Goal: Navigation & Orientation: Find specific page/section

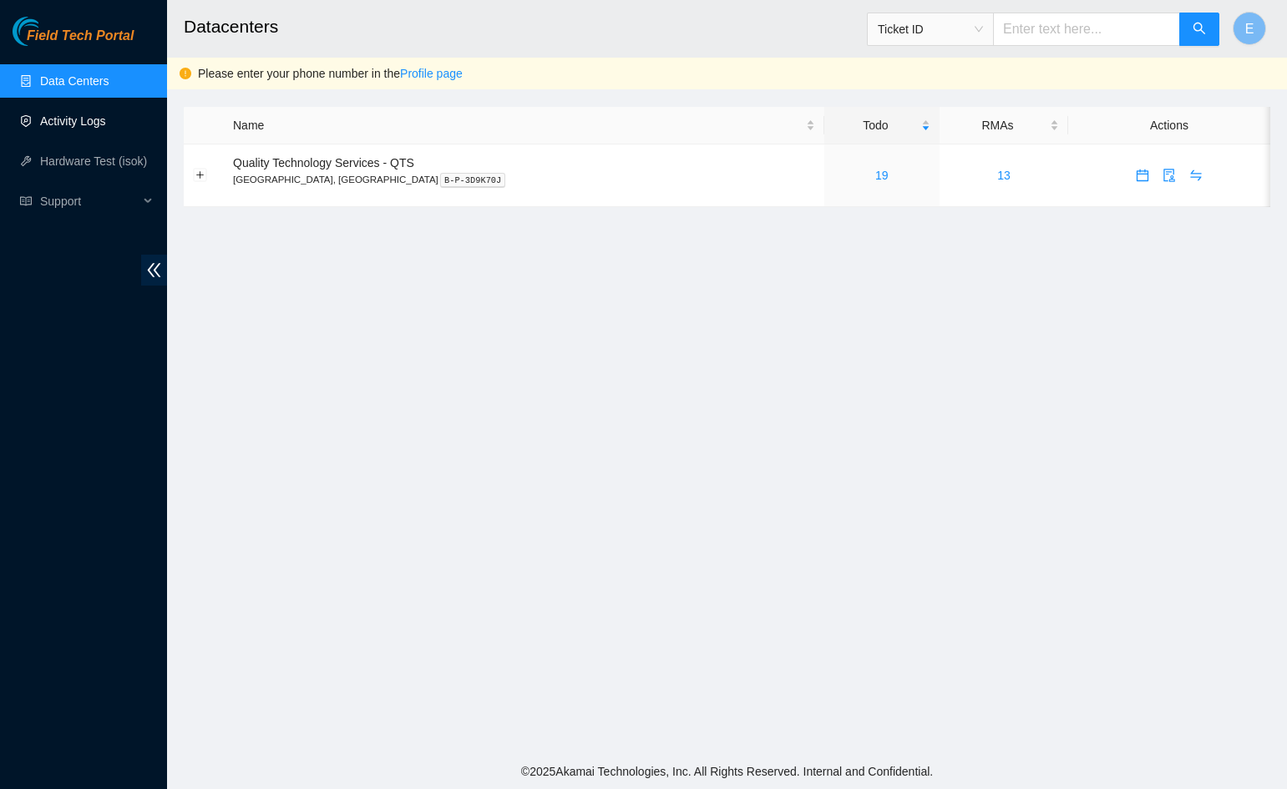
click at [74, 122] on link "Activity Logs" at bounding box center [73, 120] width 66 height 13
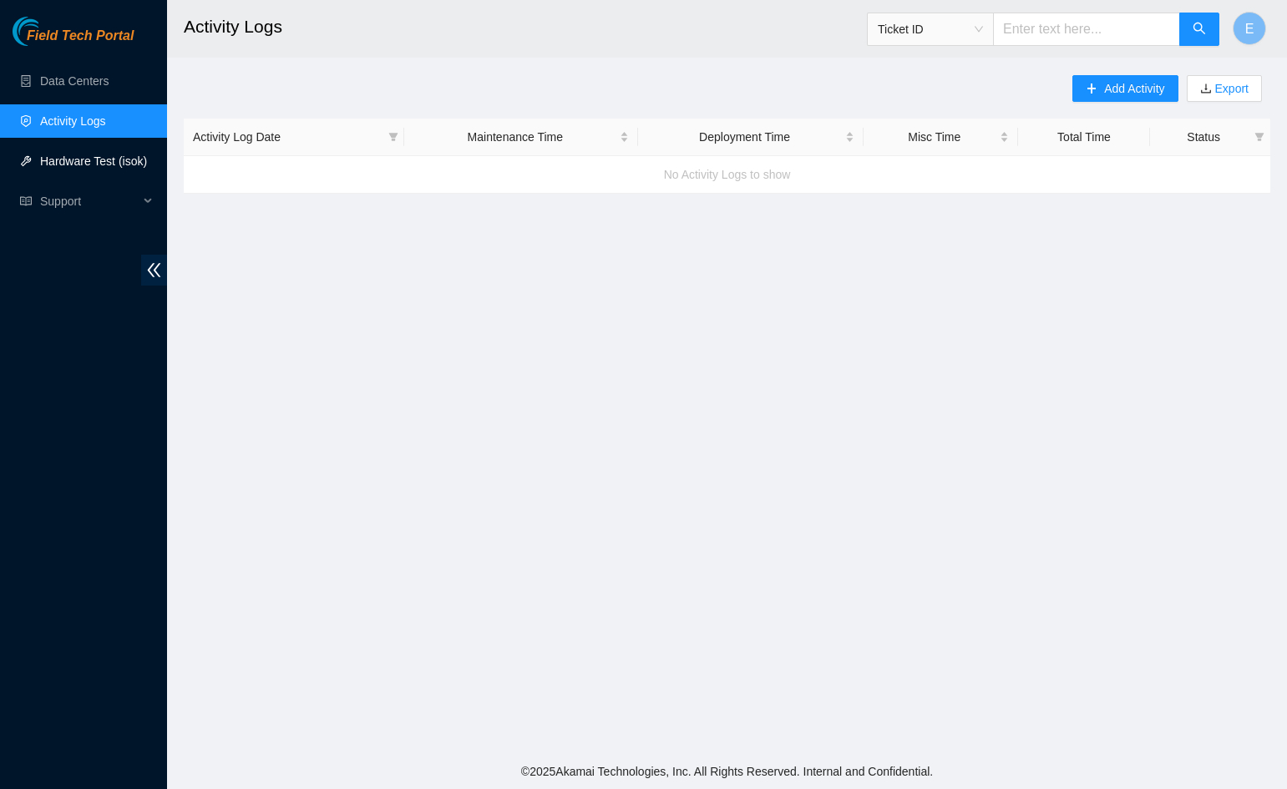
click at [73, 161] on link "Hardware Test (isok)" at bounding box center [93, 161] width 107 height 13
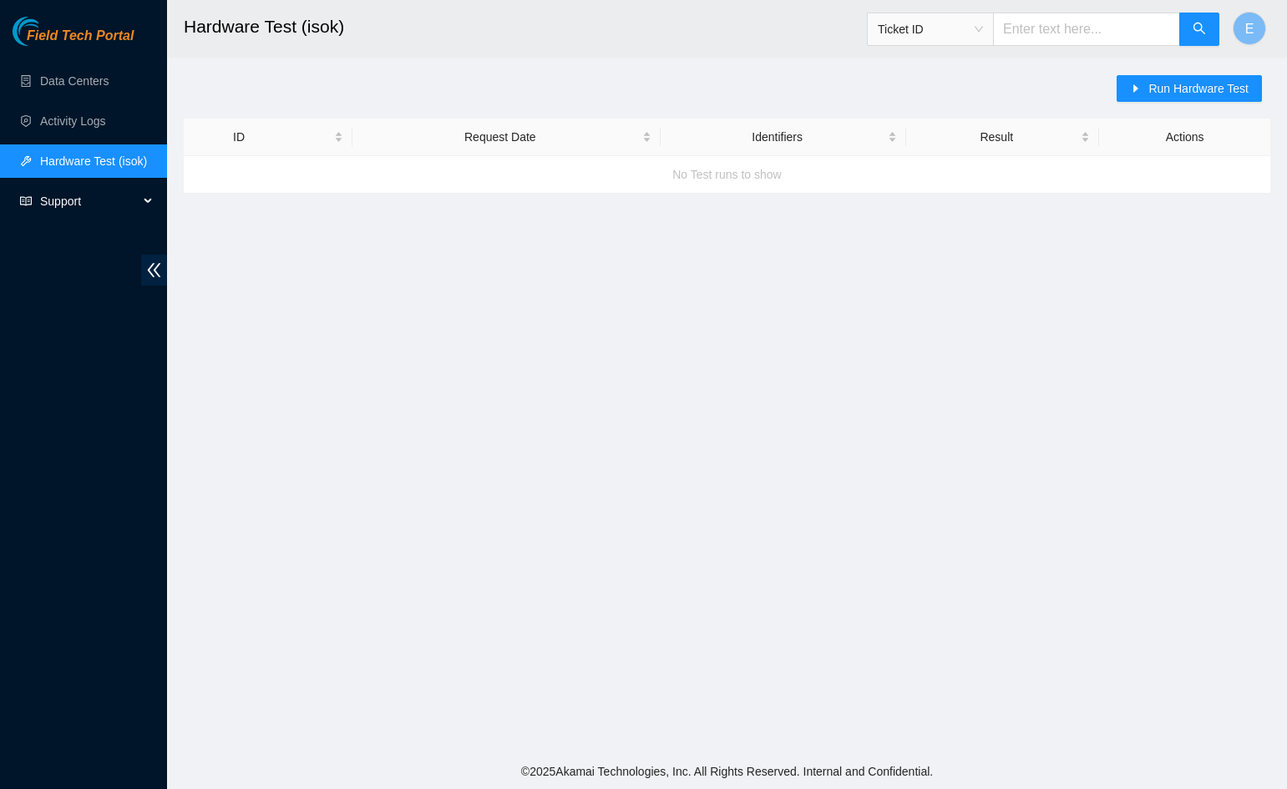
click at [60, 201] on span "Support" at bounding box center [89, 201] width 99 height 33
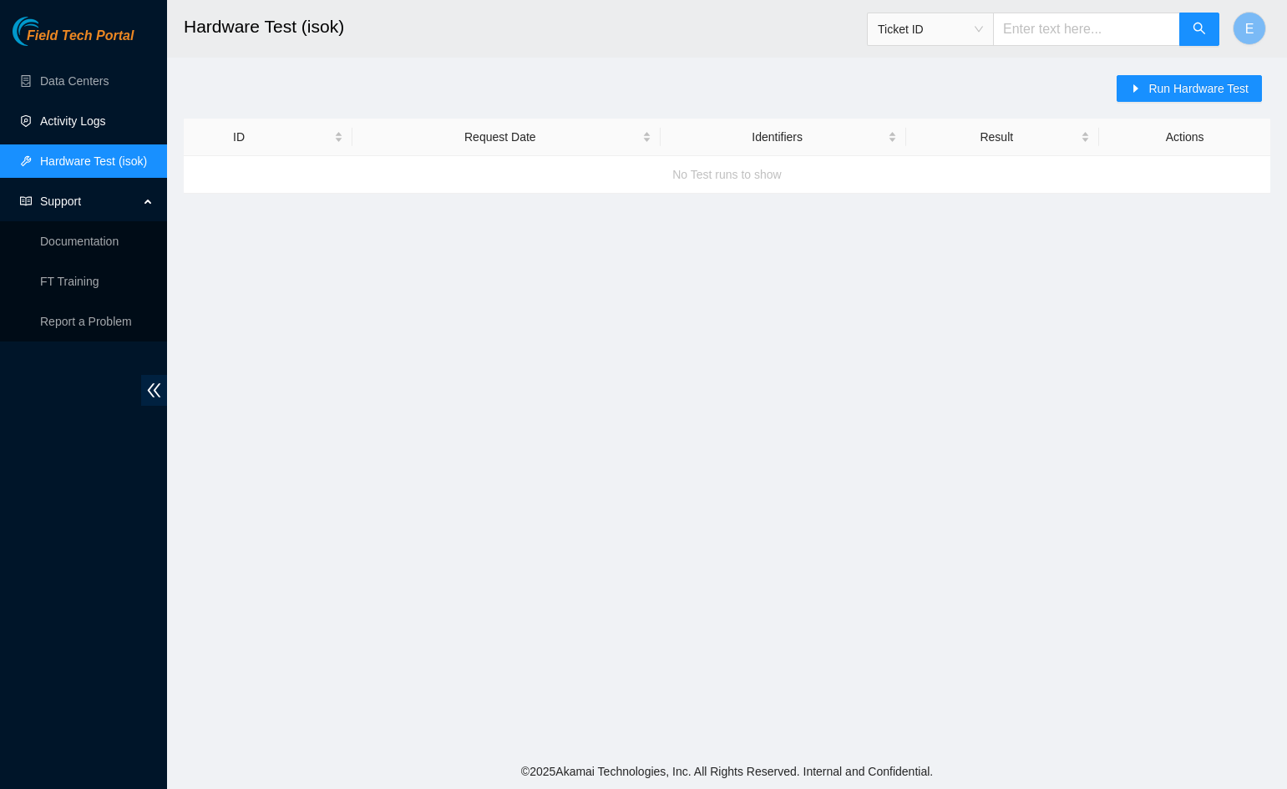
click at [79, 119] on link "Activity Logs" at bounding box center [73, 120] width 66 height 13
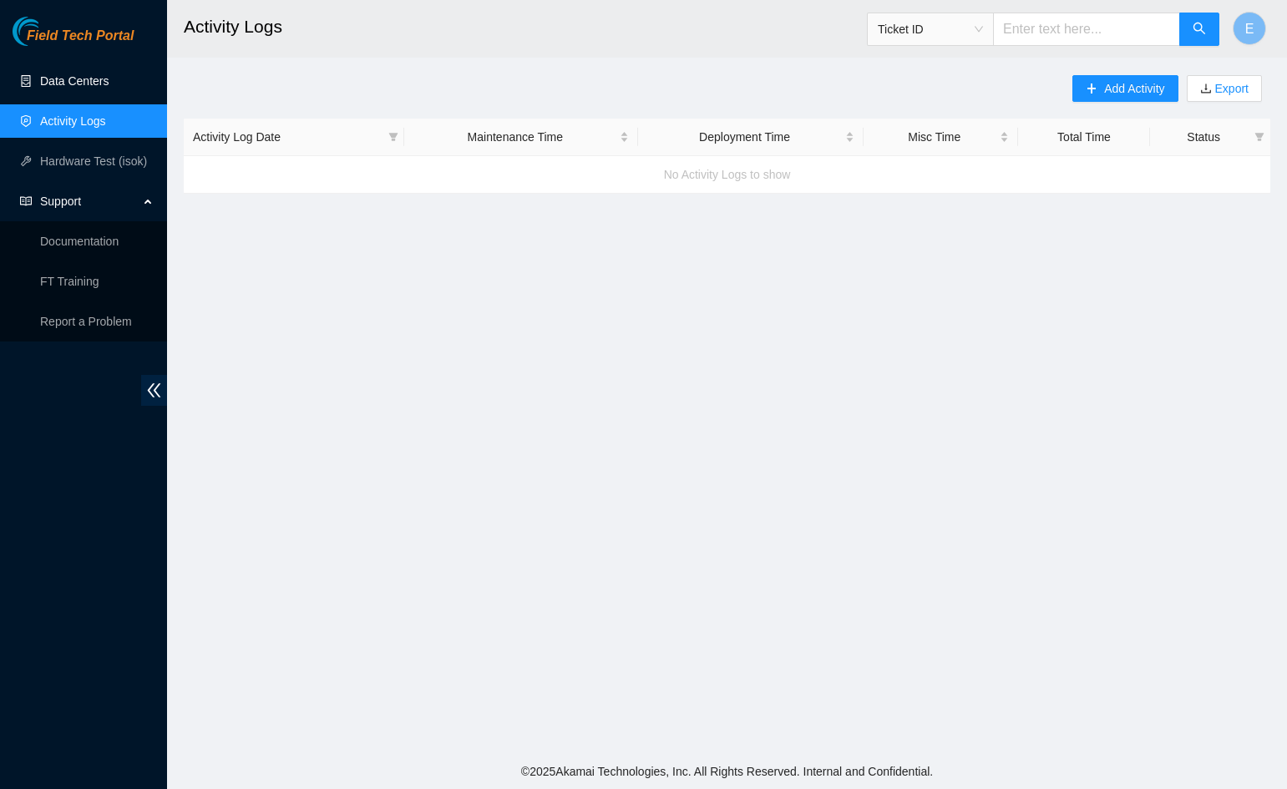
click at [89, 81] on link "Data Centers" at bounding box center [74, 80] width 69 height 13
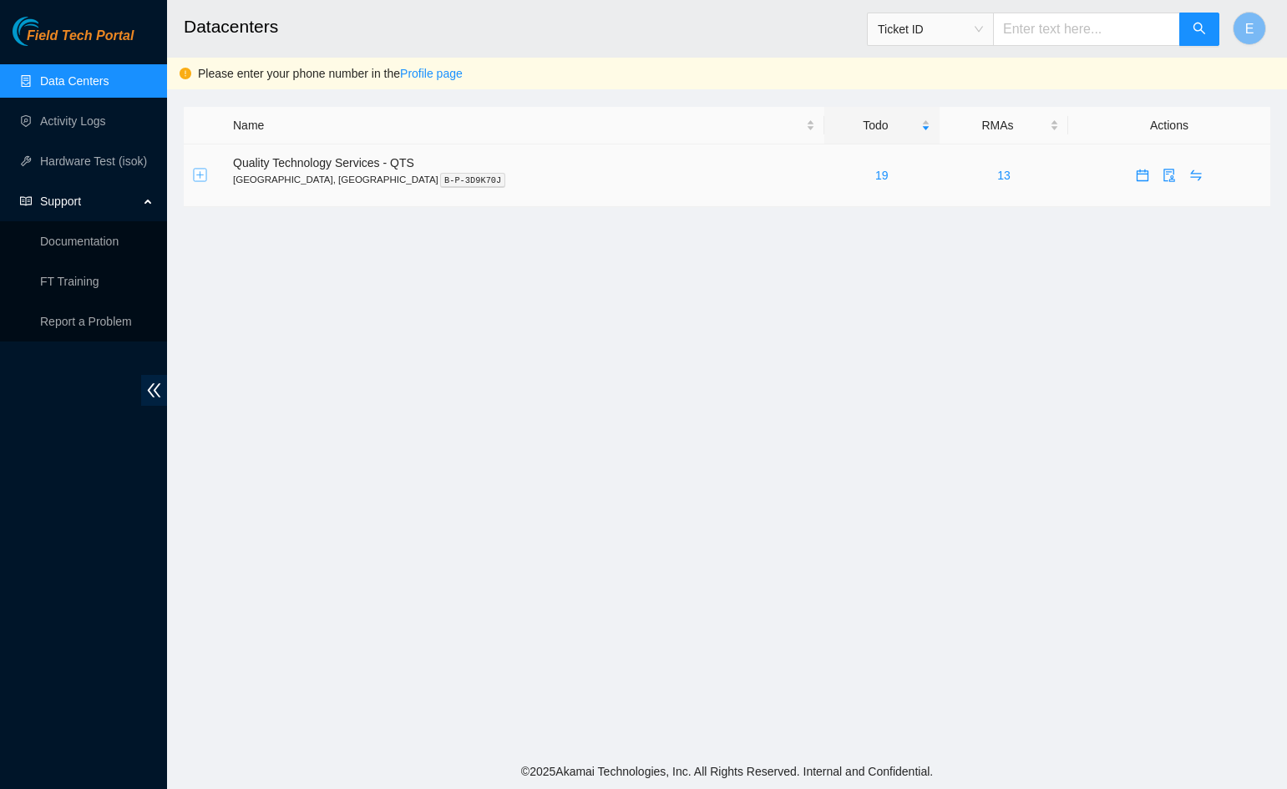
click at [205, 178] on button "Expand row" at bounding box center [200, 175] width 13 height 13
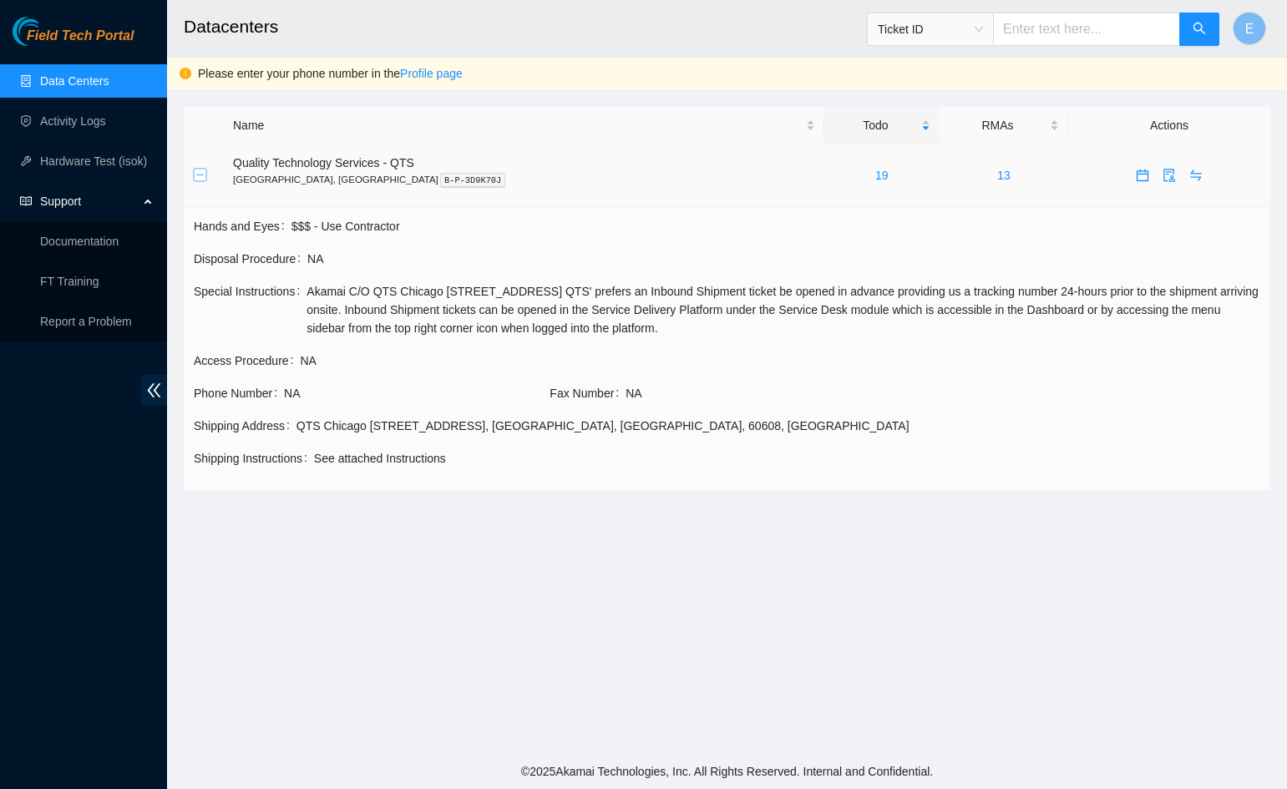
click at [204, 177] on button "Collapse row" at bounding box center [200, 175] width 13 height 13
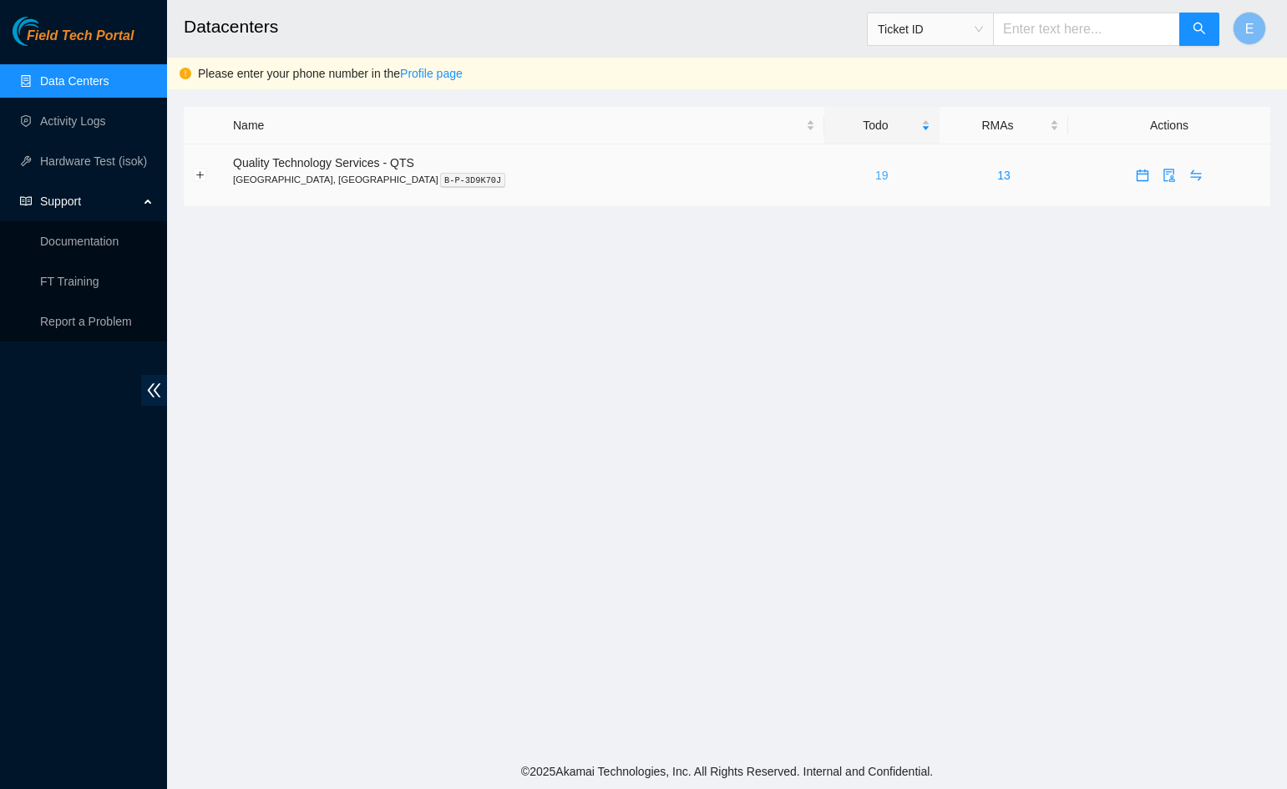
click at [876, 180] on link "19" at bounding box center [882, 175] width 13 height 13
